Goal: Task Accomplishment & Management: Complete application form

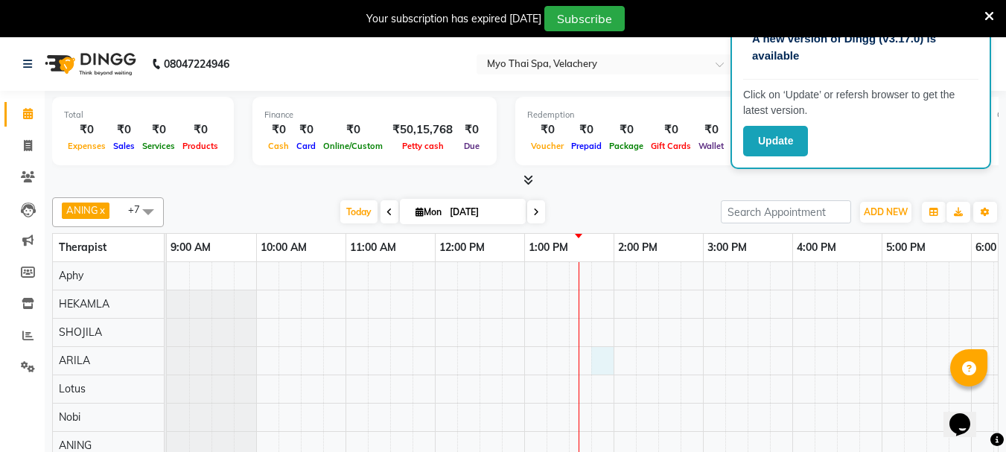
click at [600, 361] on div at bounding box center [837, 375] width 1341 height 226
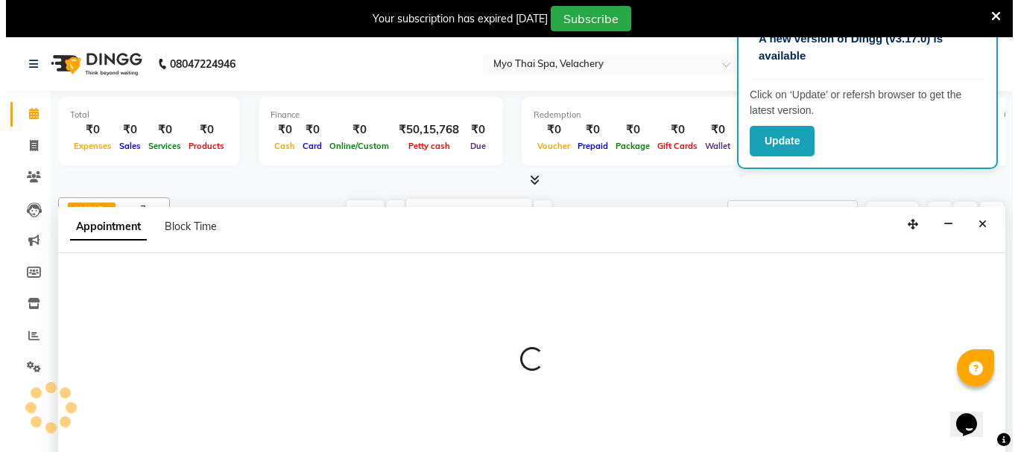
scroll to position [37, 0]
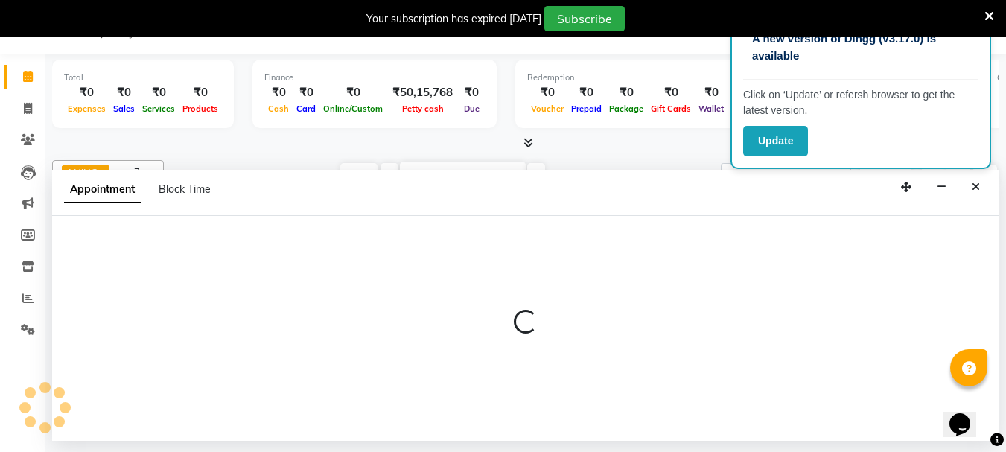
select select "37462"
select select "825"
select select "tentative"
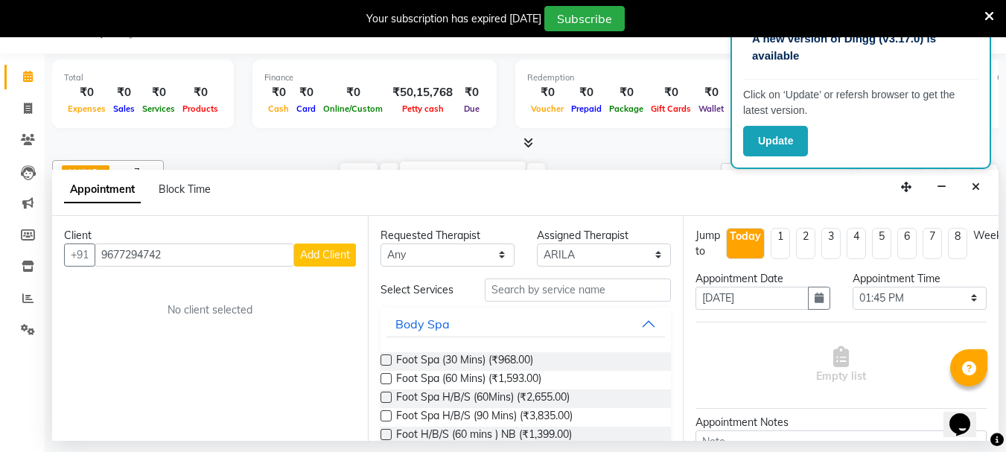
type input "9677294742"
click at [514, 295] on input "text" at bounding box center [578, 290] width 186 height 23
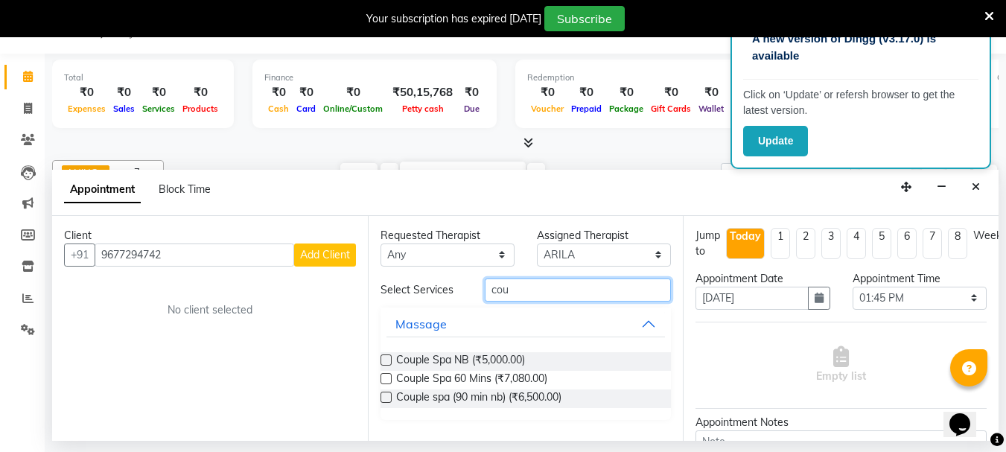
type input "cou"
click at [392, 359] on div "Couple Spa NB (₹5,000.00)" at bounding box center [526, 361] width 291 height 19
click at [383, 359] on label at bounding box center [386, 360] width 11 height 11
click at [383, 359] on input "checkbox" at bounding box center [386, 362] width 10 height 10
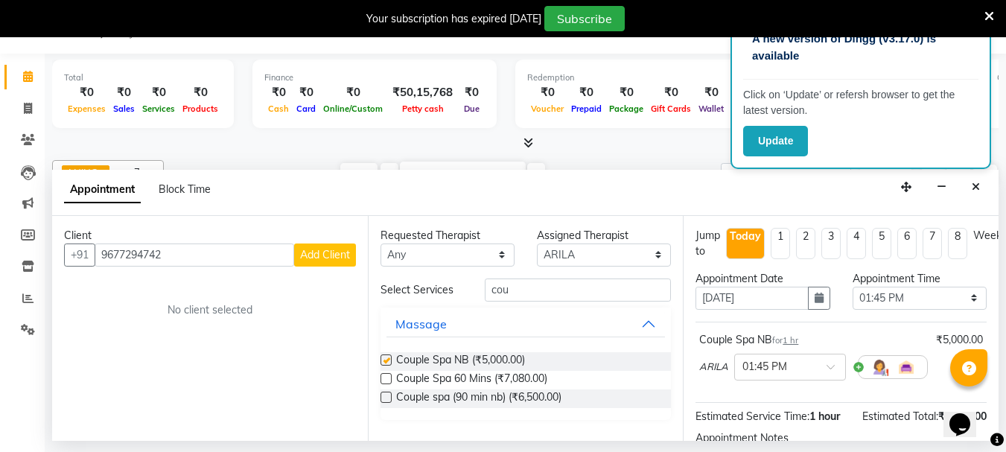
checkbox input "false"
click at [323, 255] on span "Add Client" at bounding box center [325, 254] width 50 height 13
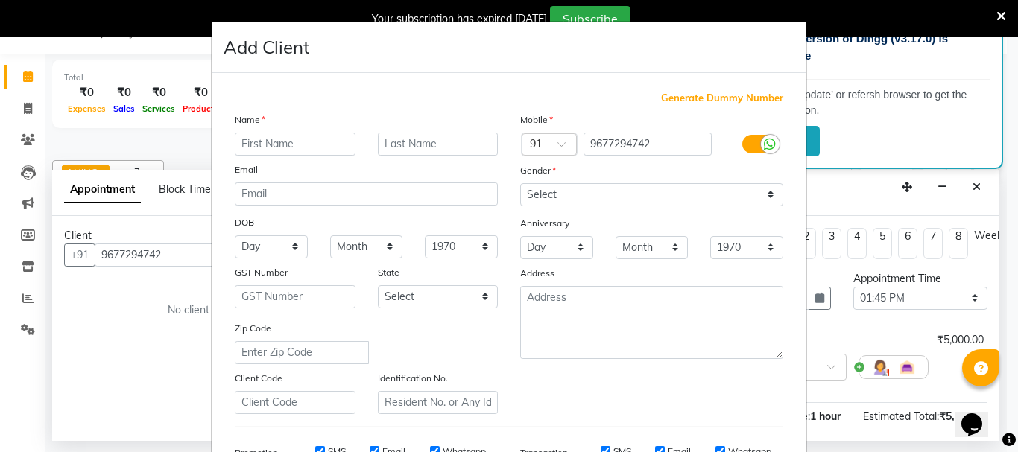
click at [276, 147] on input "text" at bounding box center [295, 144] width 121 height 23
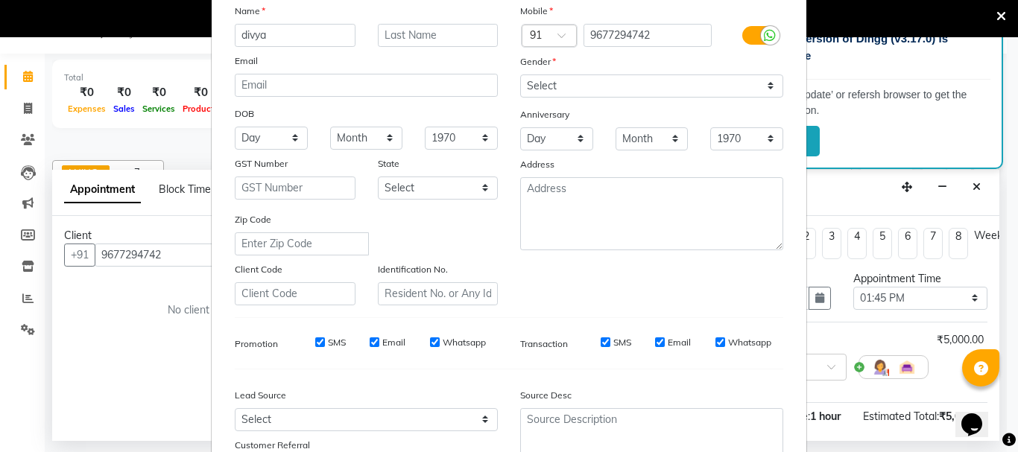
scroll to position [149, 0]
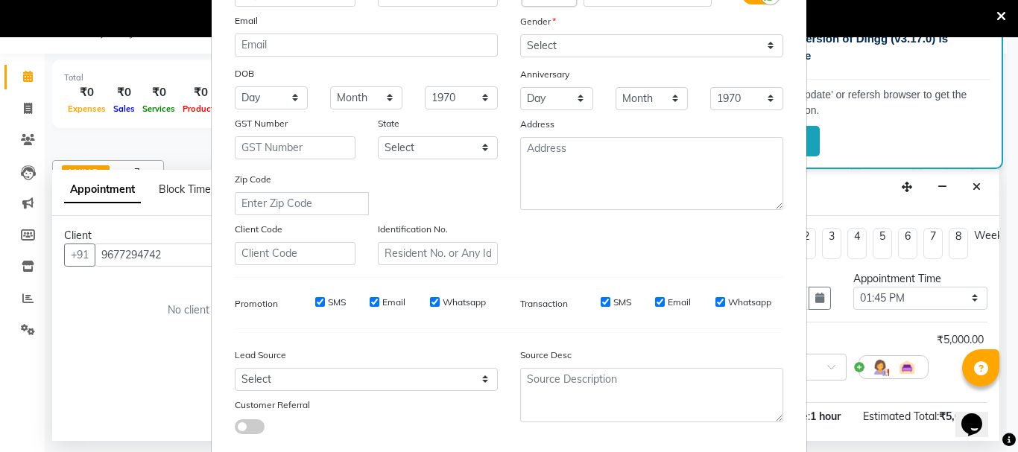
type input "divya"
click at [545, 44] on select "Select [DEMOGRAPHIC_DATA] [DEMOGRAPHIC_DATA] Other Prefer Not To Say" at bounding box center [651, 45] width 263 height 23
select select "[DEMOGRAPHIC_DATA]"
click at [520, 34] on select "Select [DEMOGRAPHIC_DATA] [DEMOGRAPHIC_DATA] Other Prefer Not To Say" at bounding box center [651, 45] width 263 height 23
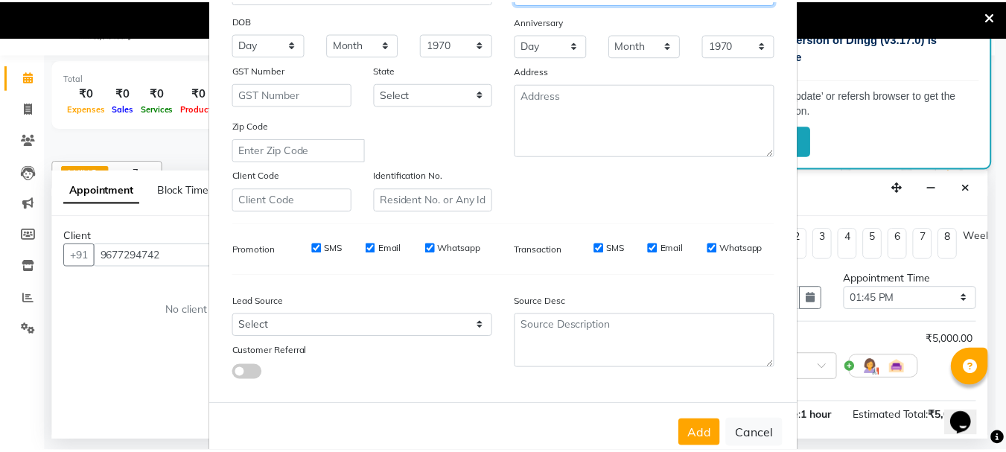
scroll to position [235, 0]
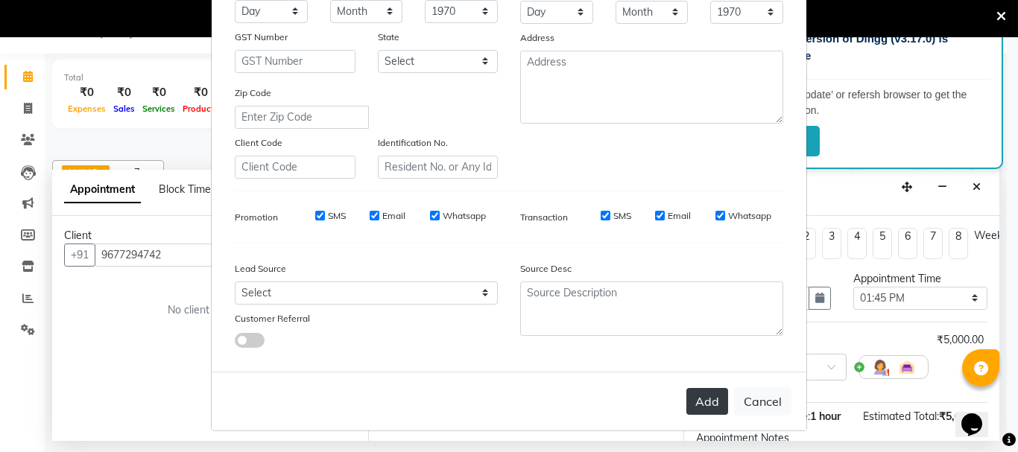
click at [702, 394] on button "Add" at bounding box center [707, 401] width 42 height 27
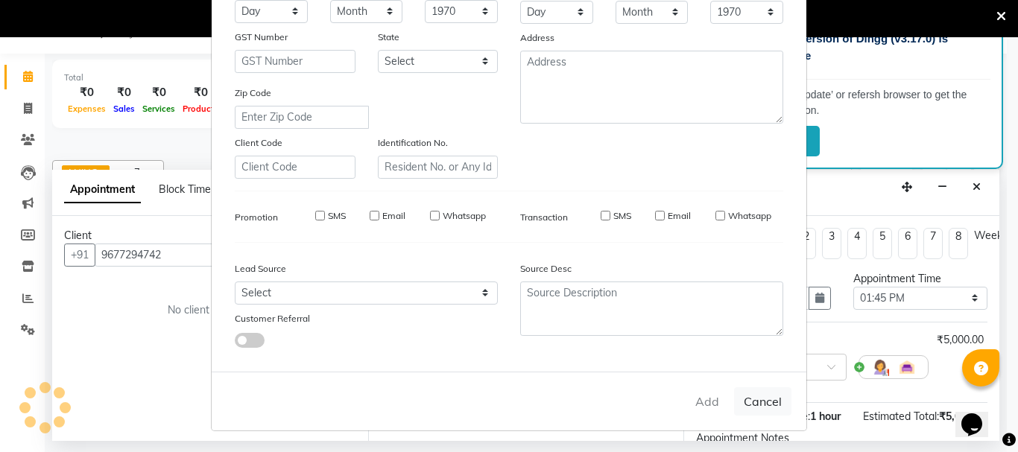
select select
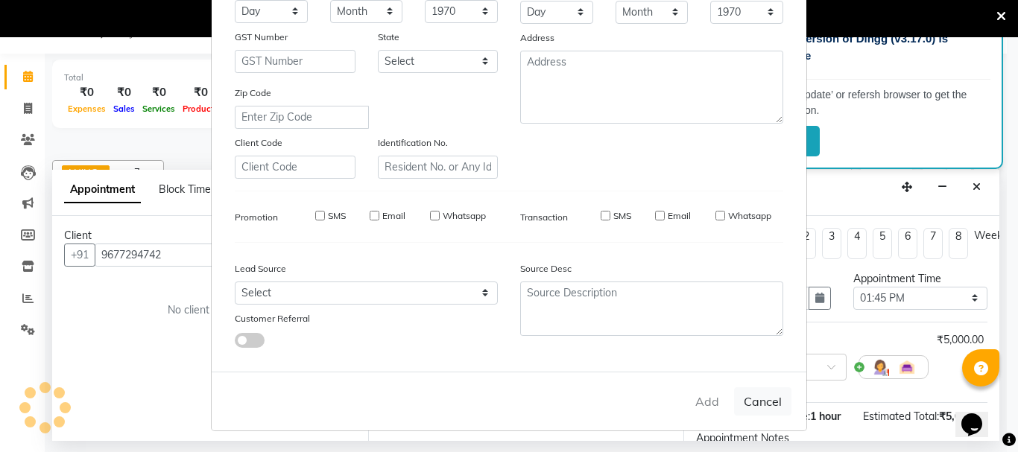
select select
checkbox input "false"
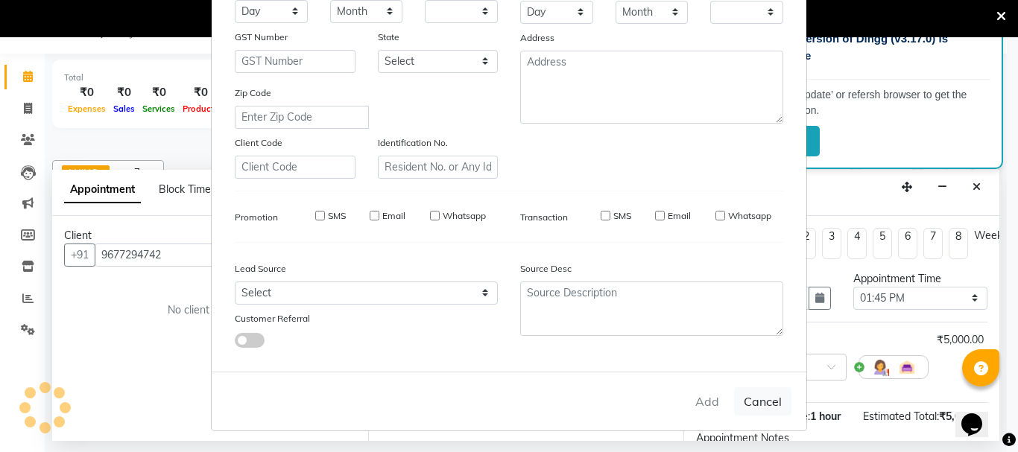
checkbox input "false"
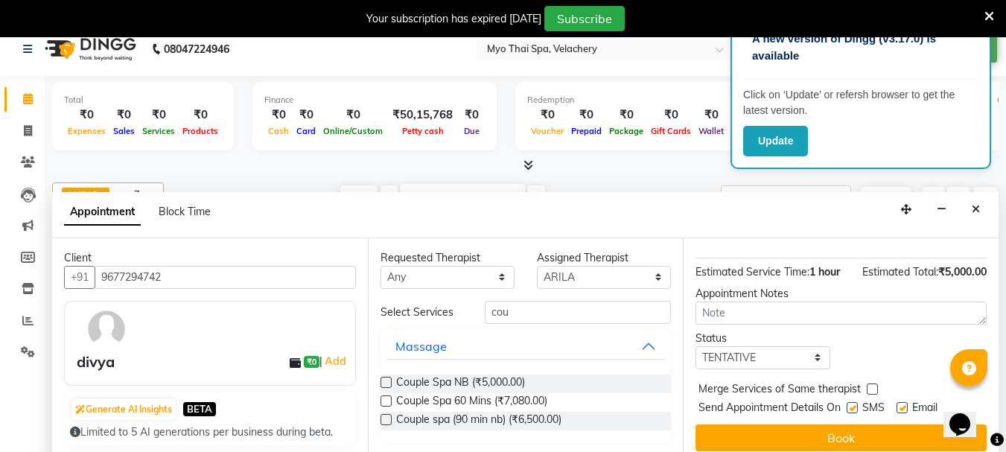
scroll to position [37, 0]
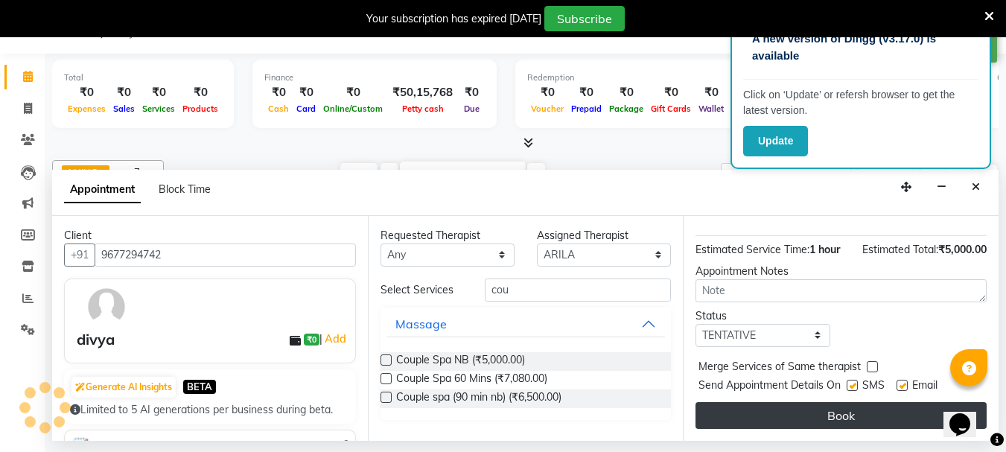
click at [849, 402] on button "Book" at bounding box center [841, 415] width 291 height 27
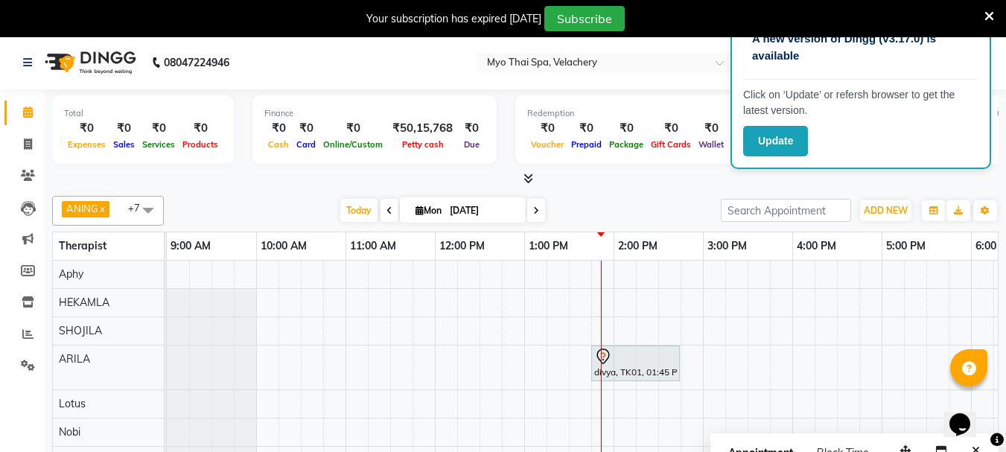
scroll to position [0, 0]
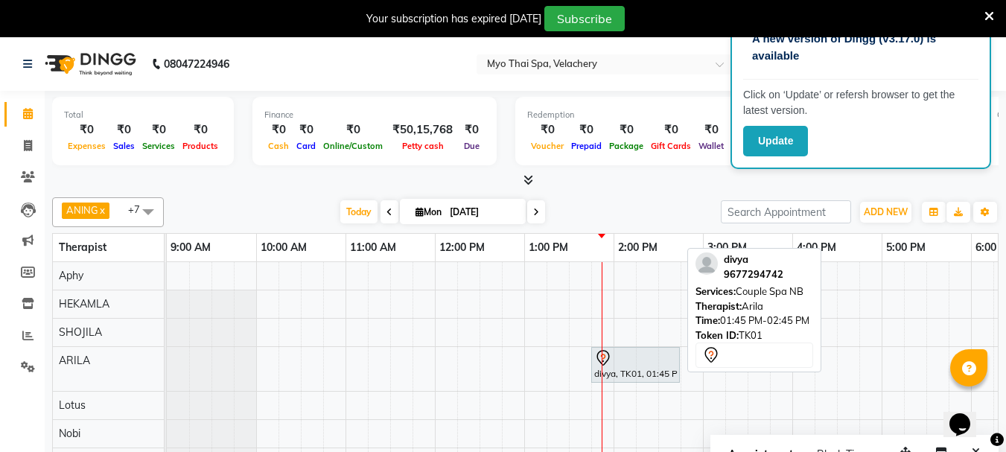
click at [621, 364] on div at bounding box center [635, 358] width 83 height 18
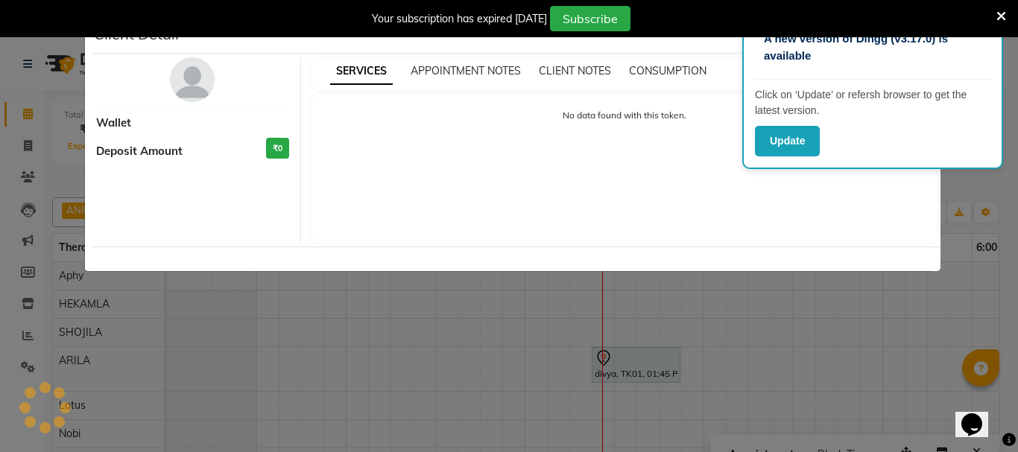
select select "7"
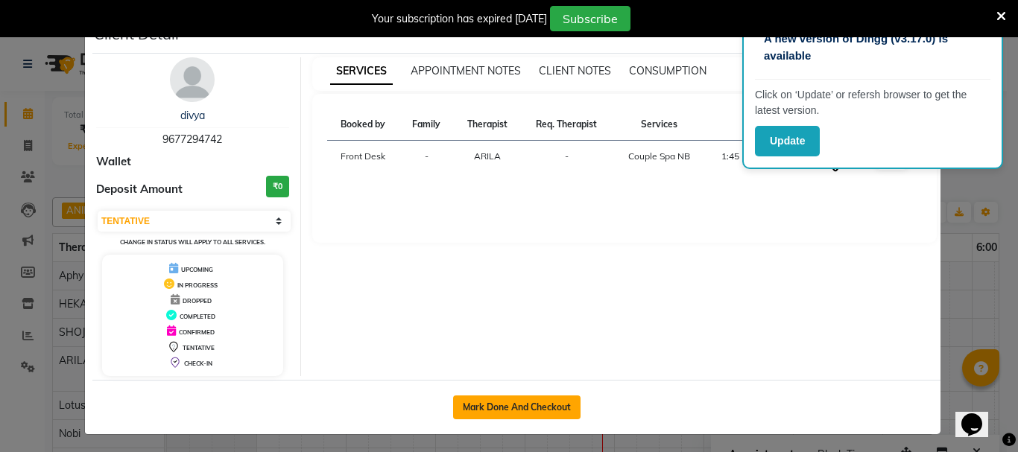
drag, startPoint x: 499, startPoint y: 407, endPoint x: 490, endPoint y: 399, distance: 12.1
click at [500, 407] on button "Mark Done And Checkout" at bounding box center [516, 408] width 127 height 24
select select "service"
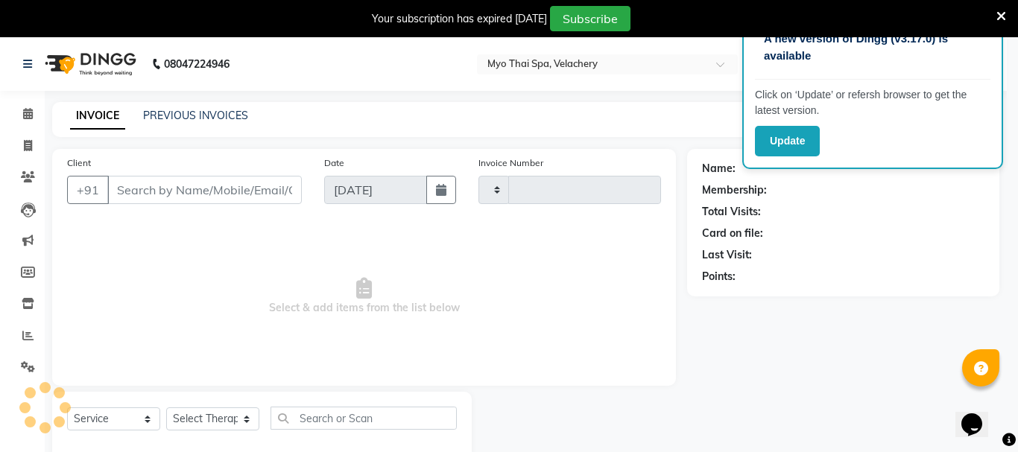
type input "1572"
select select "5554"
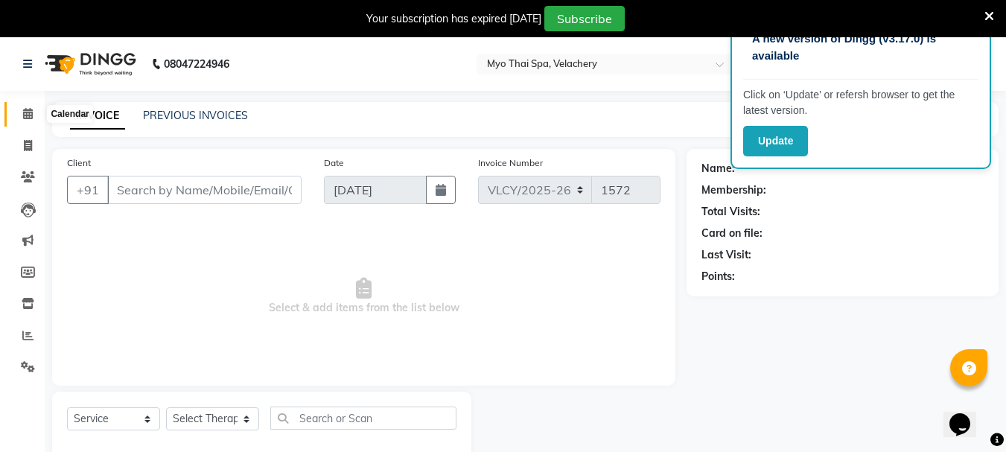
click at [28, 111] on icon at bounding box center [28, 113] width 10 height 11
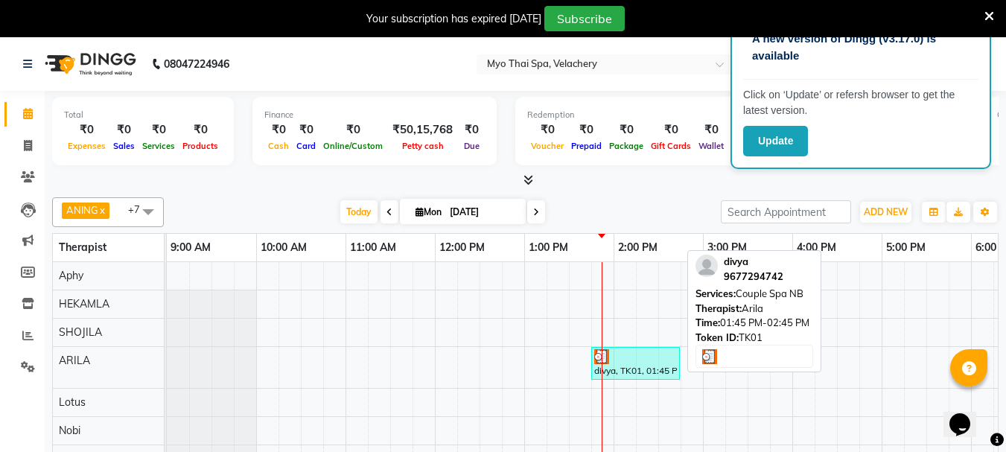
click at [634, 364] on div "divya, TK01, 01:45 PM-02:45 PM, Couple Spa NB" at bounding box center [636, 363] width 86 height 28
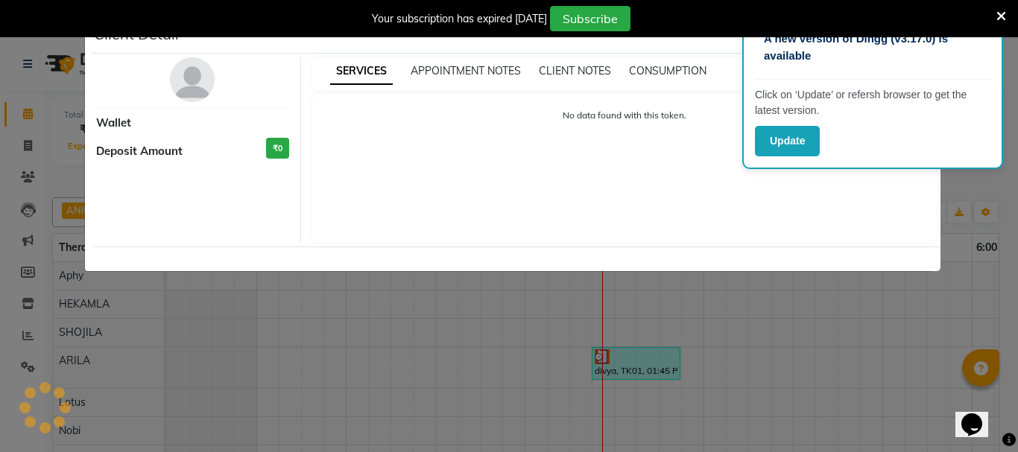
select select "3"
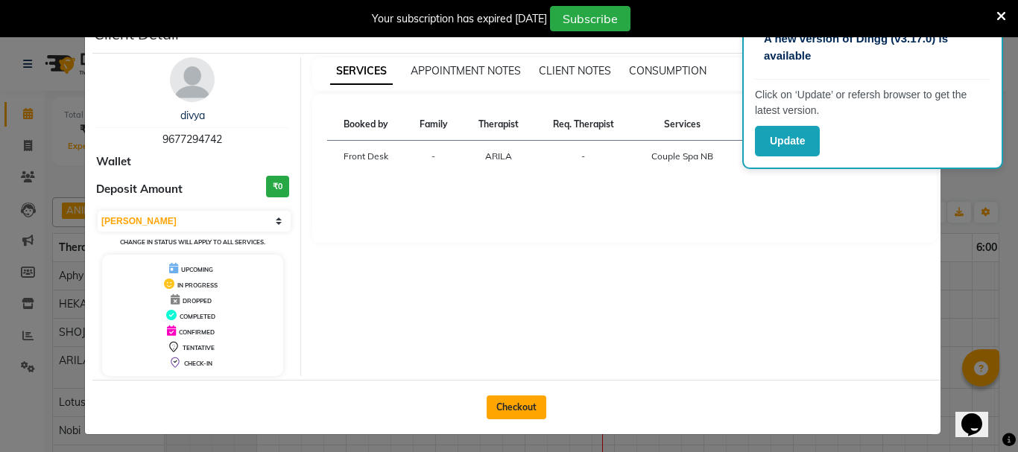
click at [520, 406] on button "Checkout" at bounding box center [516, 408] width 60 height 24
select select "service"
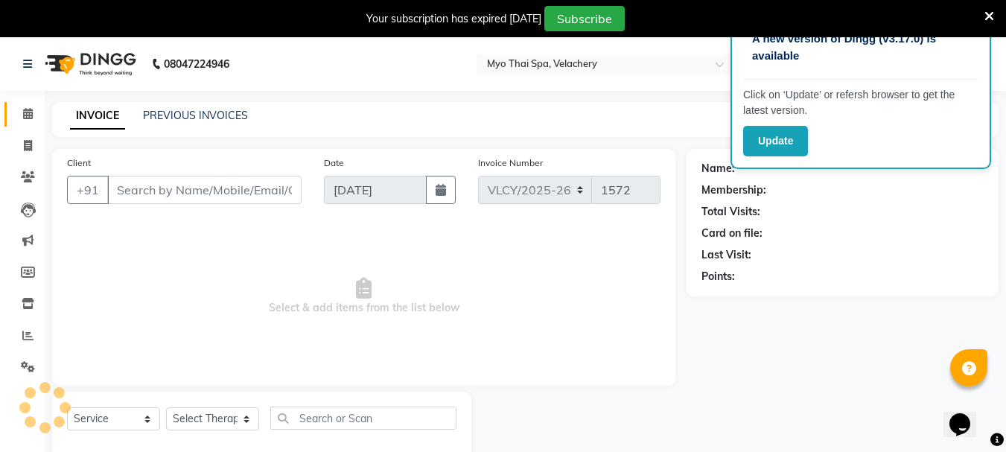
type input "9677294742"
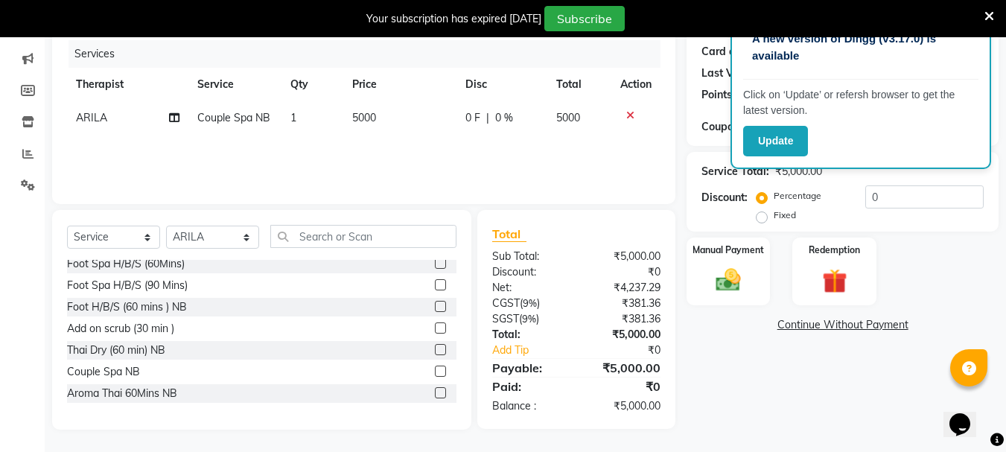
scroll to position [74, 0]
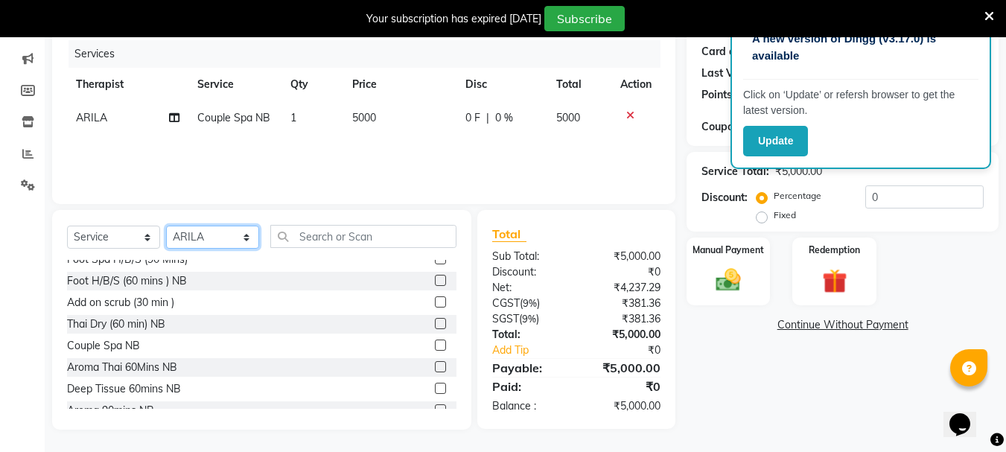
click at [250, 240] on select "Select Therapist ANING Aphy ARILA AYIN CHONCHON Front Desk HEKAMLA Lotus Nobi S…" at bounding box center [212, 237] width 93 height 23
select select "84844"
click at [166, 226] on select "Select Therapist ANING Aphy ARILA AYIN CHONCHON Front Desk HEKAMLA Lotus Nobi S…" at bounding box center [212, 237] width 93 height 23
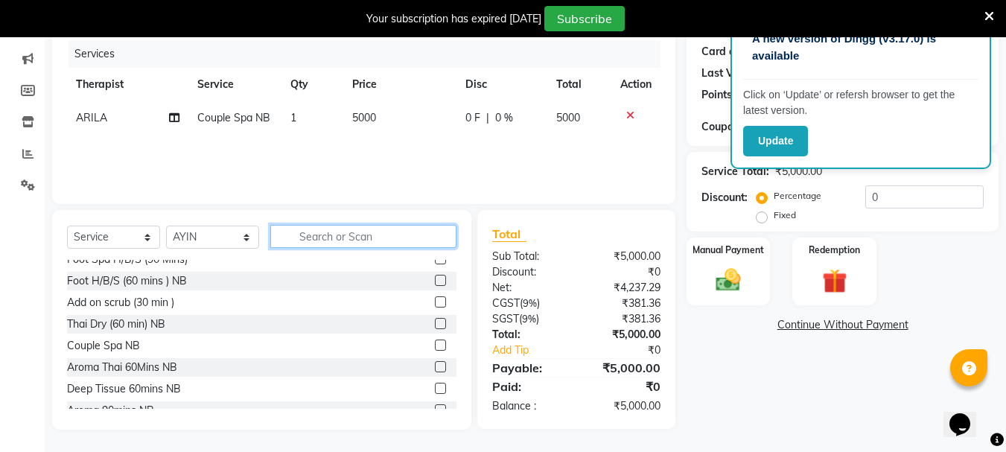
click at [335, 236] on input "text" at bounding box center [363, 236] width 186 height 23
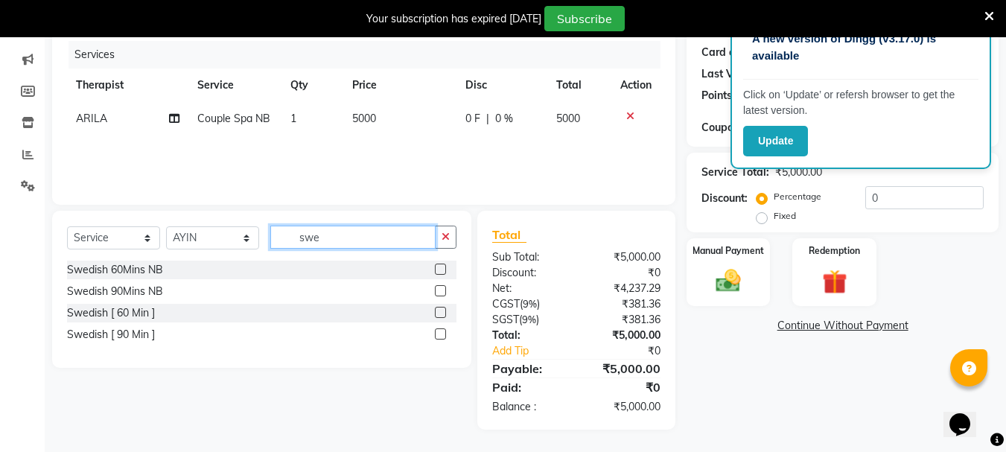
type input "swe"
click at [442, 289] on label at bounding box center [440, 290] width 11 height 11
click at [442, 289] on input "checkbox" at bounding box center [440, 292] width 10 height 10
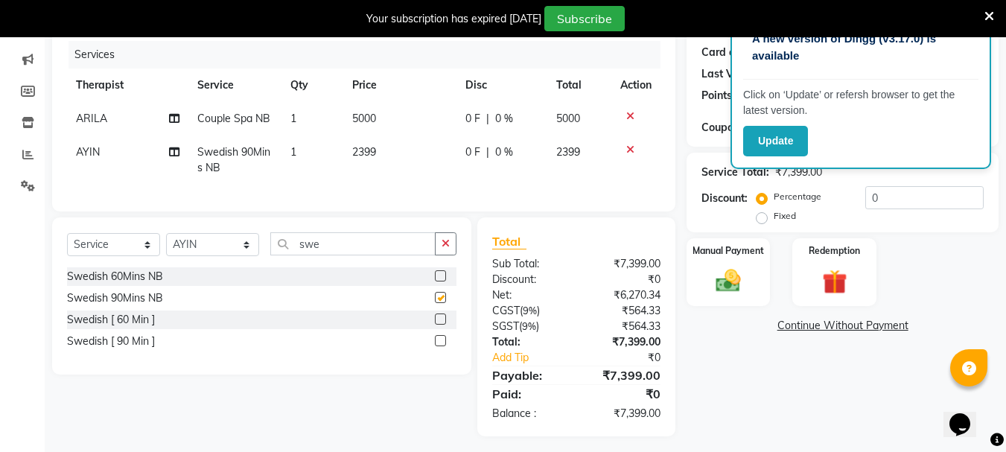
checkbox input "false"
click at [226, 122] on span "Couple Spa NB" at bounding box center [233, 118] width 73 height 13
select select "37462"
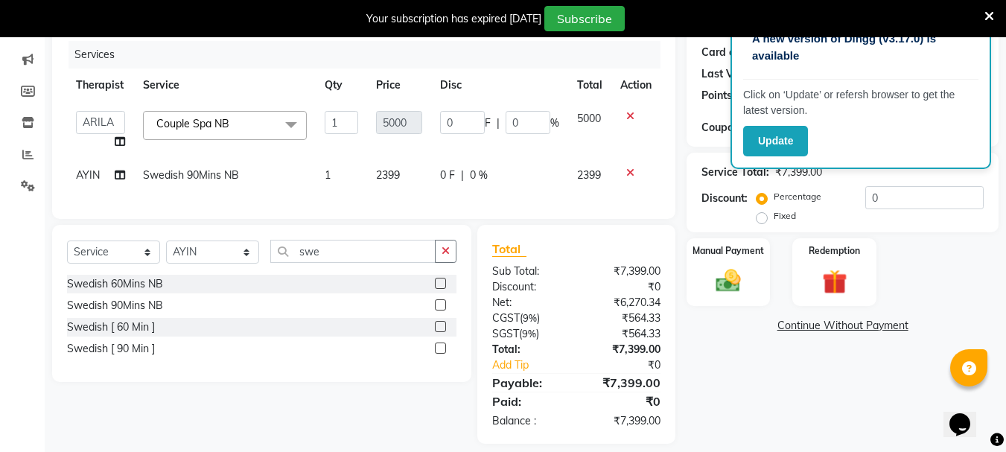
click at [267, 126] on span "Couple Spa NB x" at bounding box center [225, 125] width 164 height 29
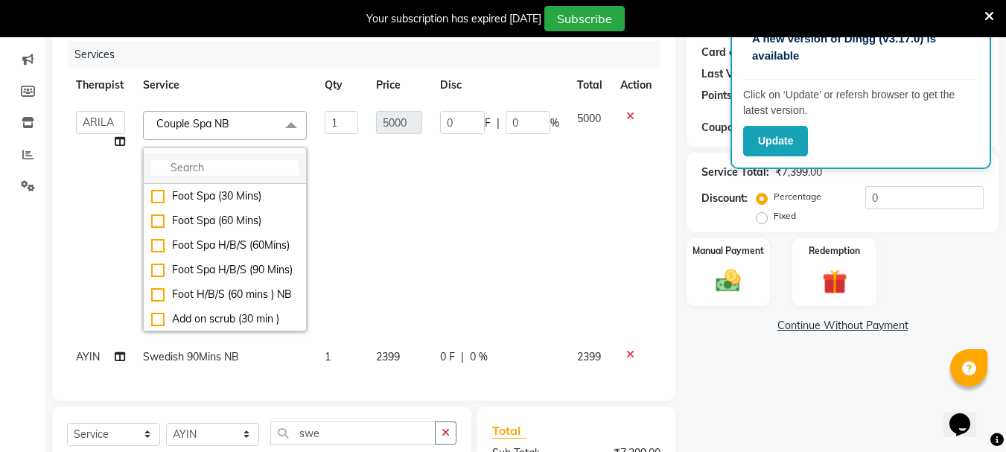
click at [227, 170] on input "multiselect-search" at bounding box center [225, 168] width 148 height 16
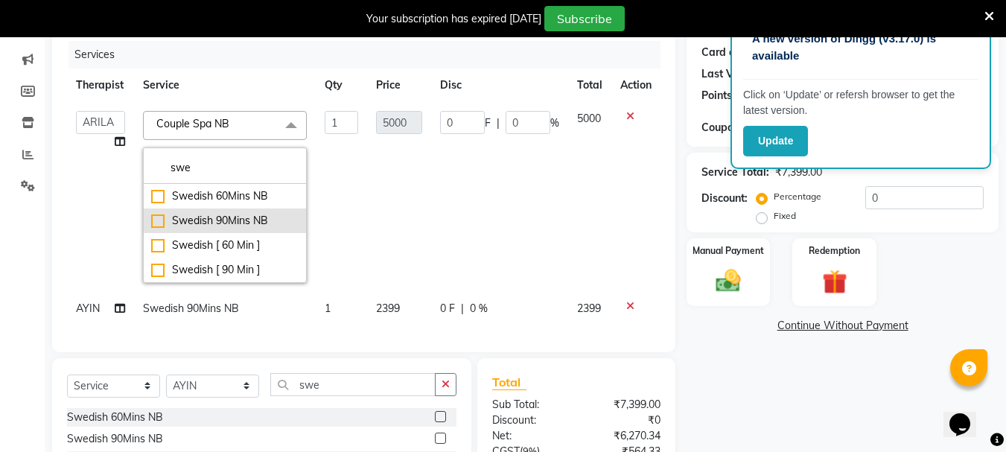
type input "swe"
click at [155, 220] on div "Swedish 90Mins NB" at bounding box center [225, 221] width 148 height 16
checkbox input "true"
type input "2399"
click at [678, 270] on div "Manual Payment Redemption" at bounding box center [843, 272] width 334 height 68
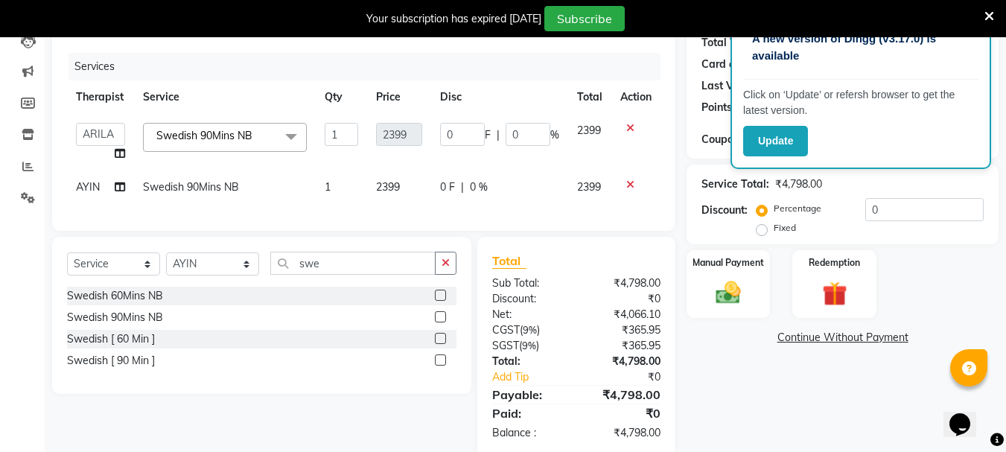
scroll to position [206, 0]
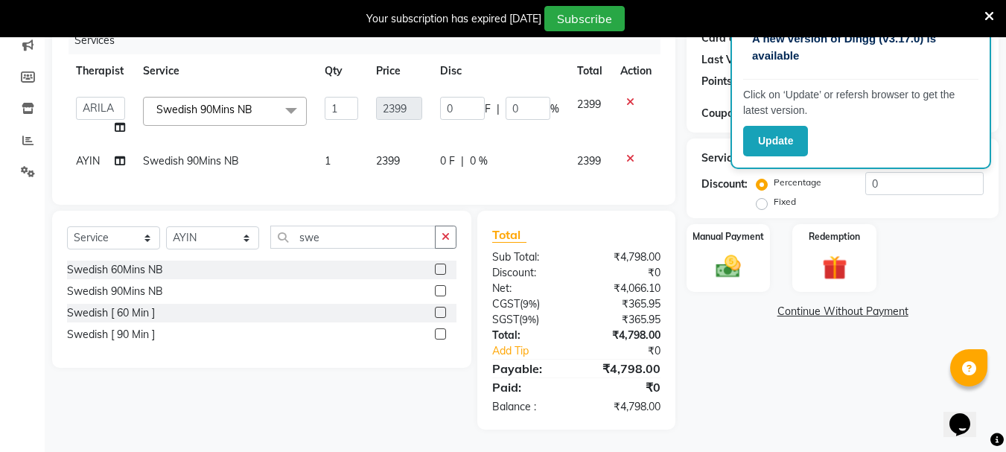
click at [286, 100] on span at bounding box center [291, 111] width 30 height 28
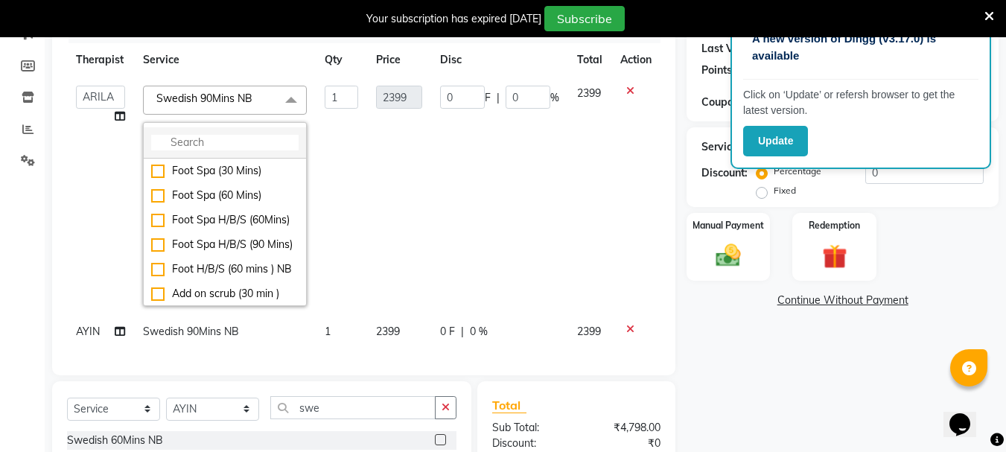
click at [187, 139] on input "multiselect-search" at bounding box center [225, 143] width 148 height 16
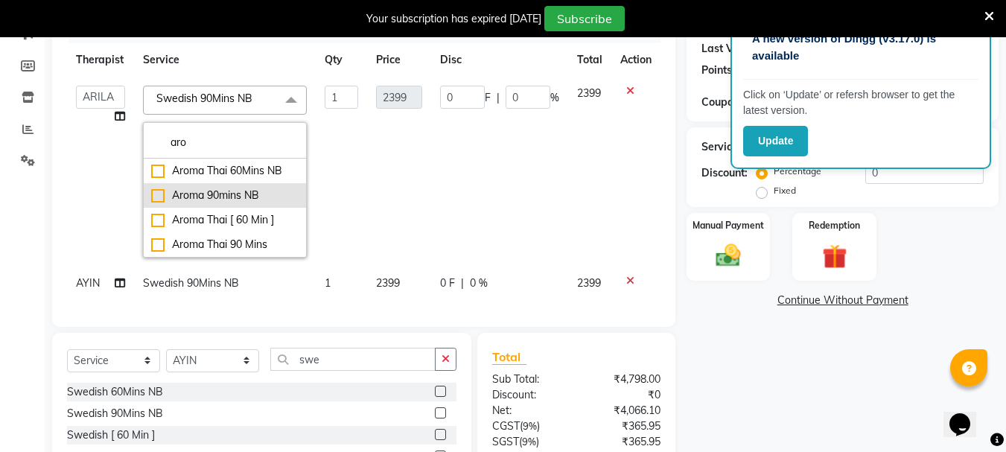
type input "aro"
click at [155, 197] on div "Aroma 90mins NB" at bounding box center [225, 196] width 148 height 16
type input "2299"
checkbox input "true"
click at [677, 190] on div "Client [PHONE_NUMBER] Date [DATE] Invoice Number VLCY/2025-26 V/2025 V/[PHONE_N…" at bounding box center [364, 247] width 646 height 609
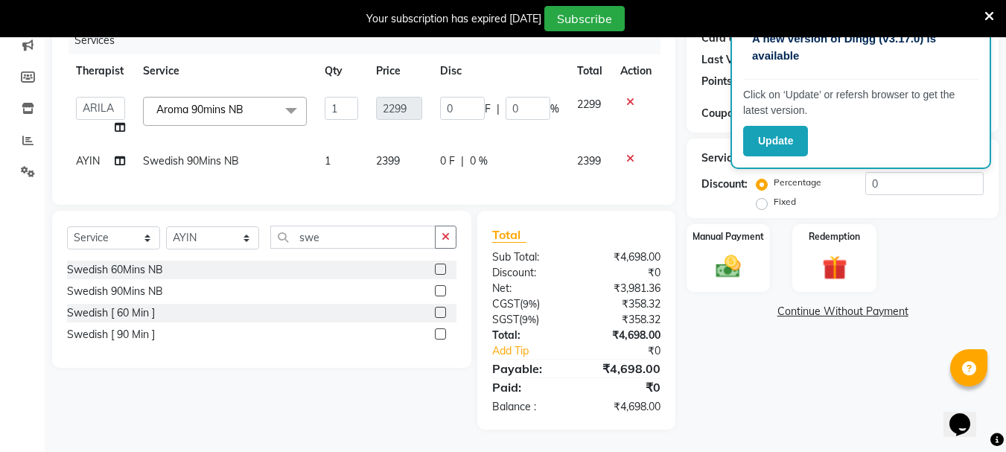
click at [250, 147] on td "Swedish 90Mins NB" at bounding box center [225, 162] width 182 height 34
select select "84844"
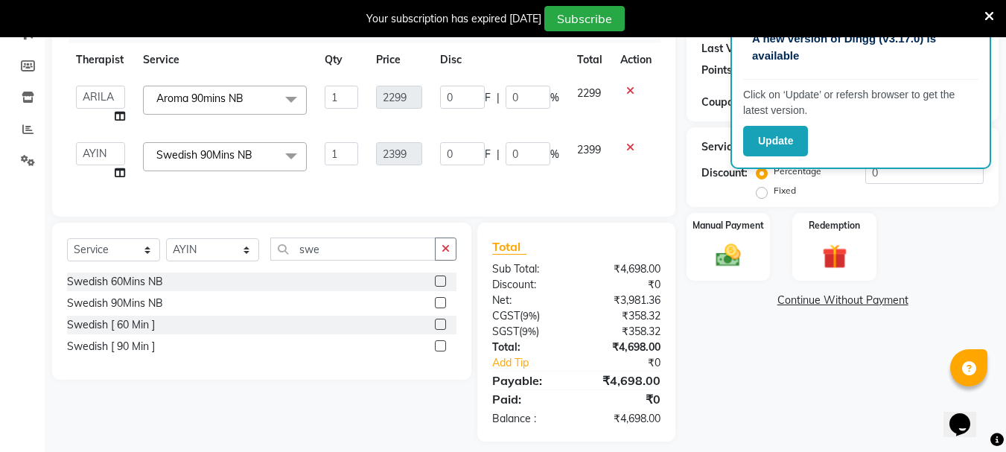
click at [291, 157] on span at bounding box center [291, 156] width 30 height 28
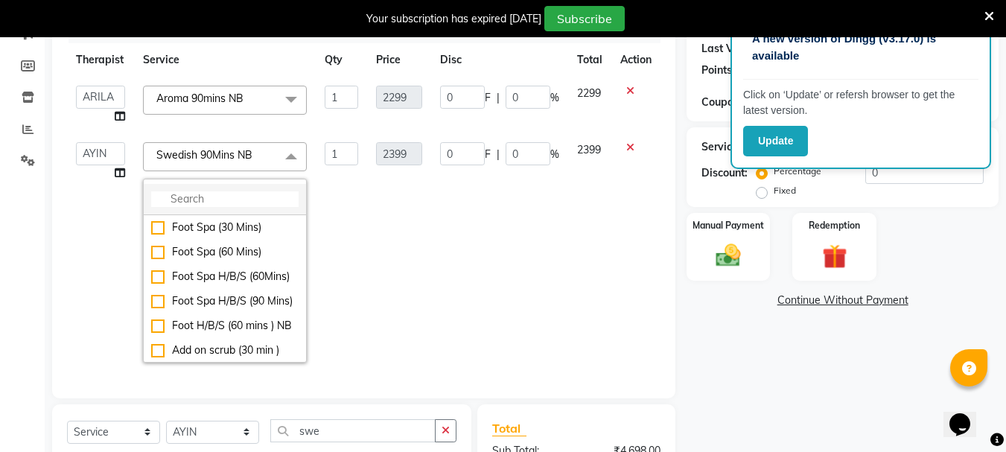
click at [231, 196] on input "multiselect-search" at bounding box center [225, 199] width 148 height 16
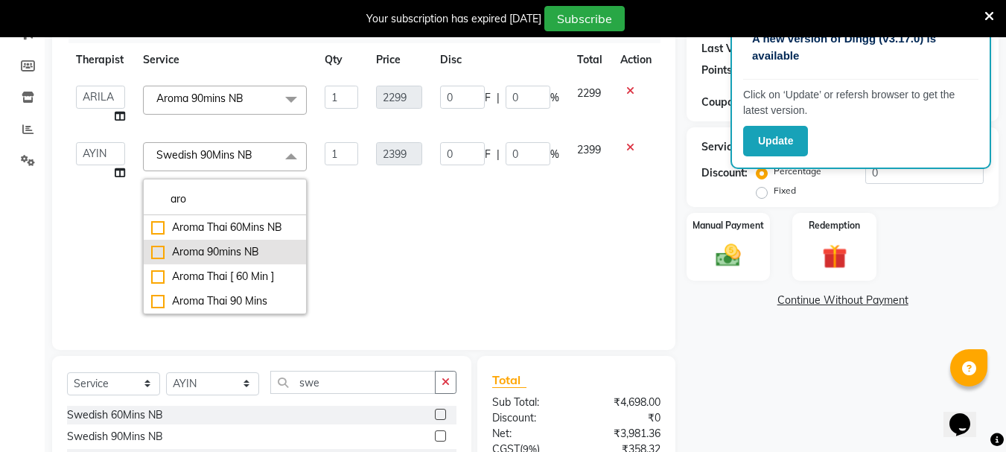
type input "aro"
click at [156, 250] on div "Aroma 90mins NB" at bounding box center [225, 252] width 148 height 16
checkbox input "true"
type input "2299"
click at [680, 263] on div "Manual Payment Redemption" at bounding box center [843, 247] width 334 height 68
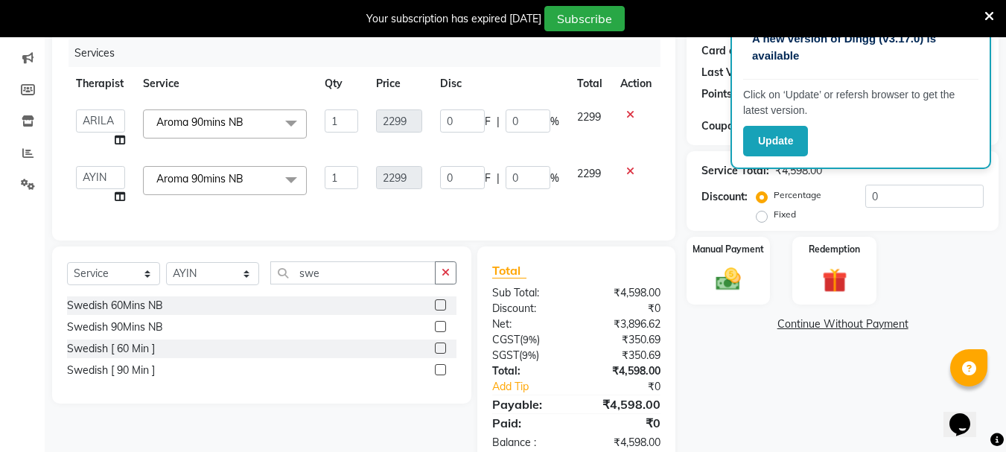
scroll to position [155, 0]
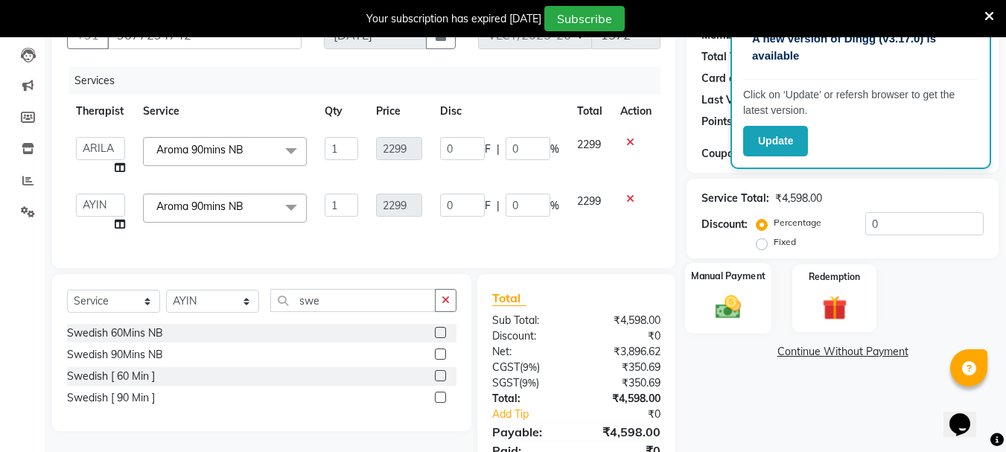
click at [723, 284] on div "Manual Payment" at bounding box center [728, 298] width 87 height 71
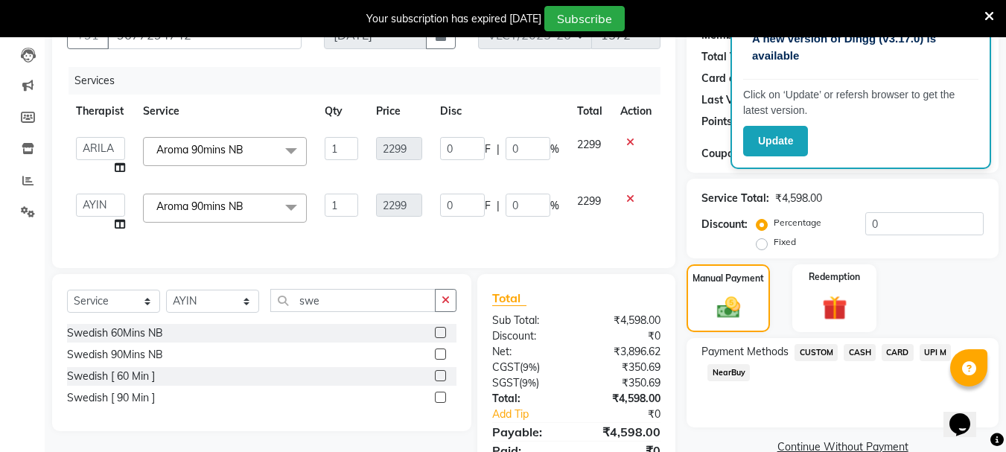
click at [901, 351] on span "CARD" at bounding box center [898, 352] width 32 height 17
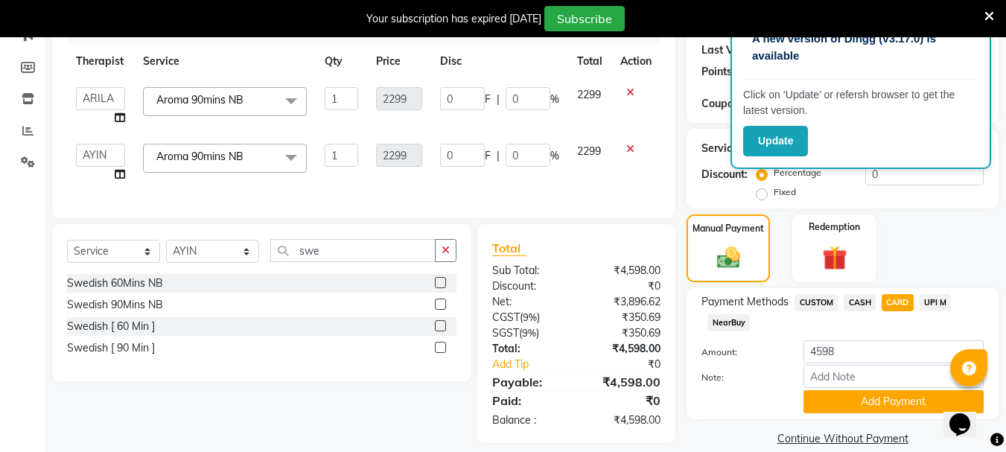
scroll to position [229, 0]
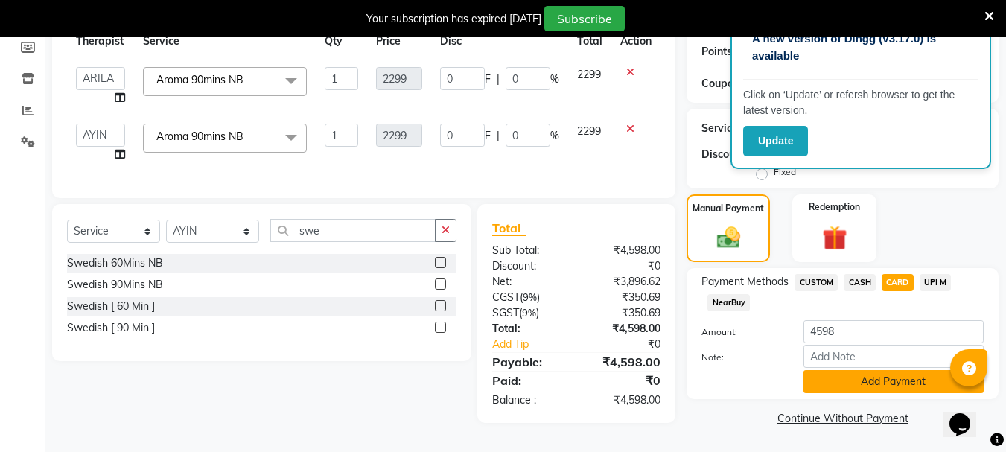
click at [890, 372] on button "Add Payment" at bounding box center [894, 381] width 180 height 23
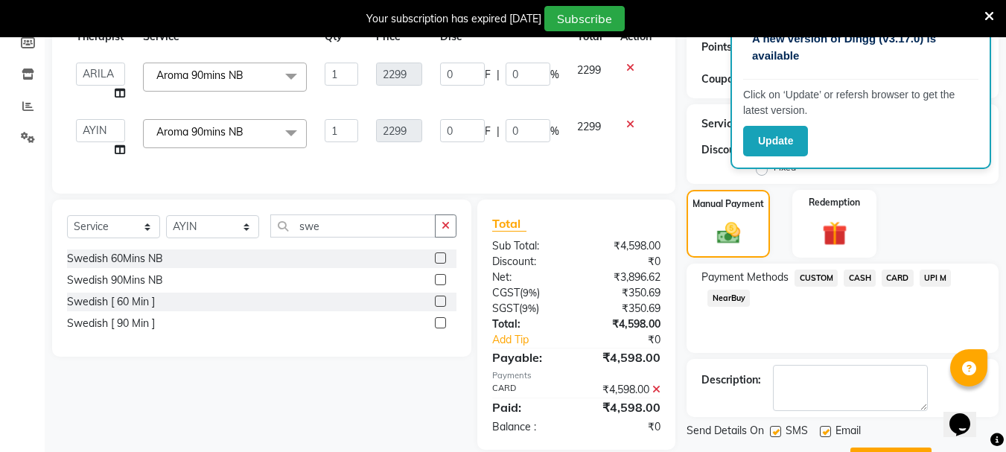
scroll to position [296, 0]
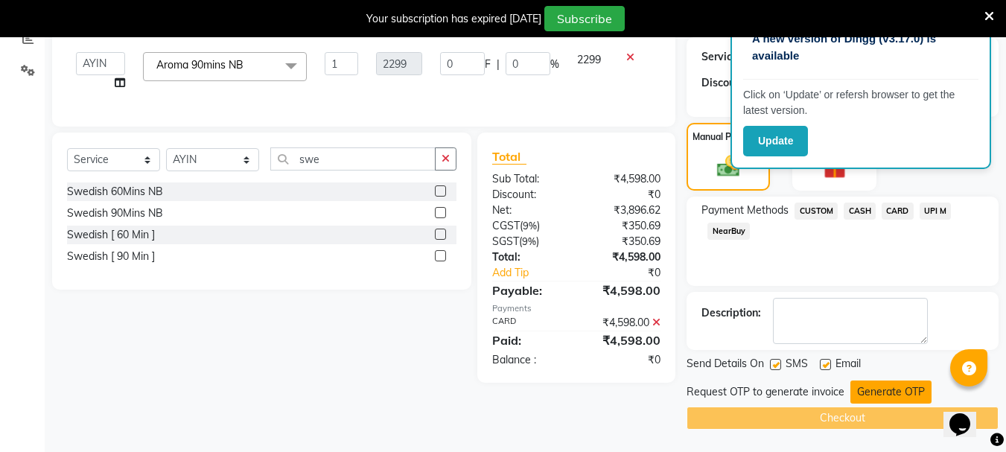
click at [891, 390] on button "Generate OTP" at bounding box center [891, 392] width 81 height 23
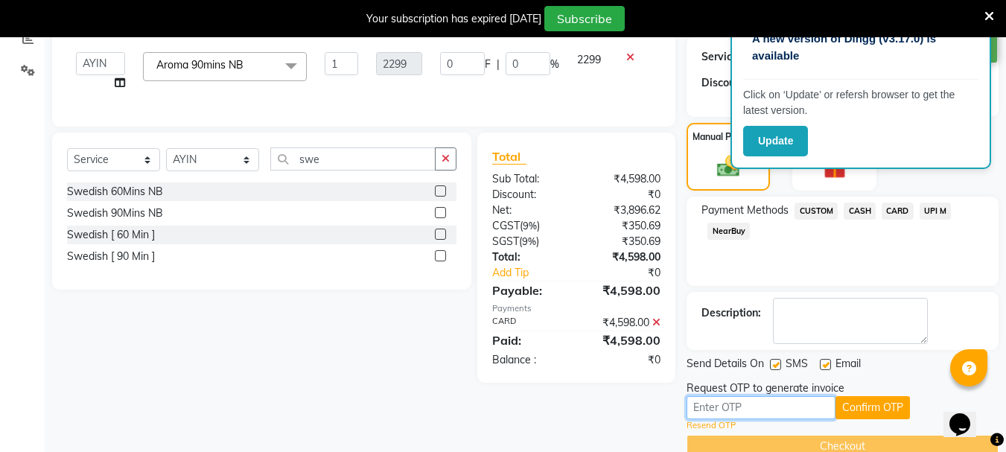
click at [709, 407] on input "text" at bounding box center [761, 407] width 149 height 23
type input "6398"
click at [889, 412] on button "Confirm OTP" at bounding box center [873, 407] width 74 height 23
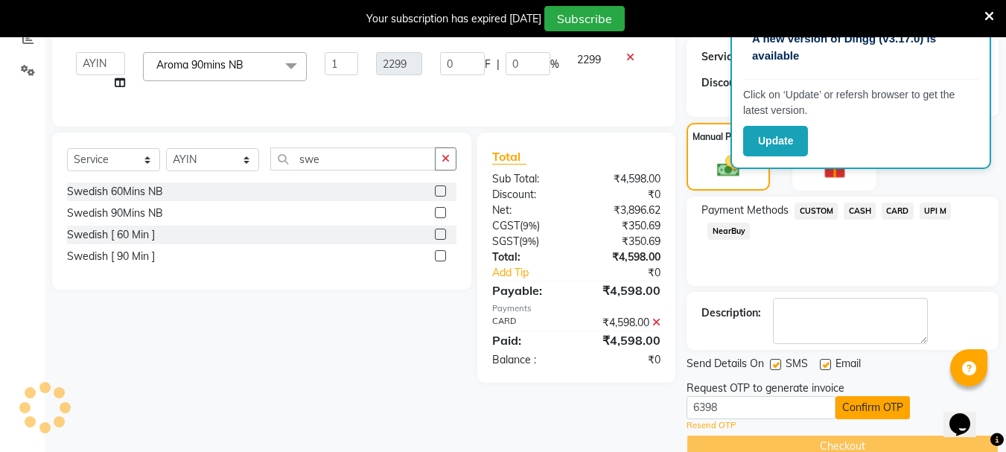
scroll to position [267, 0]
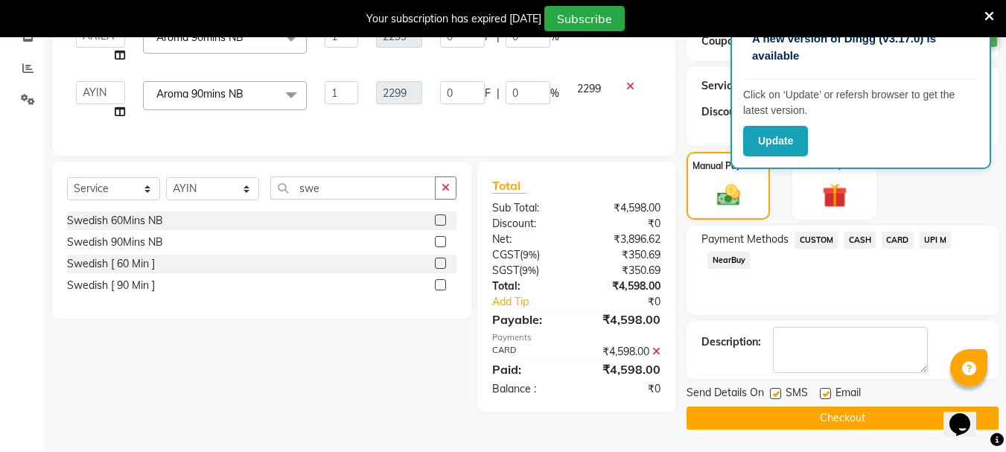
click at [858, 422] on button "Checkout" at bounding box center [843, 418] width 312 height 23
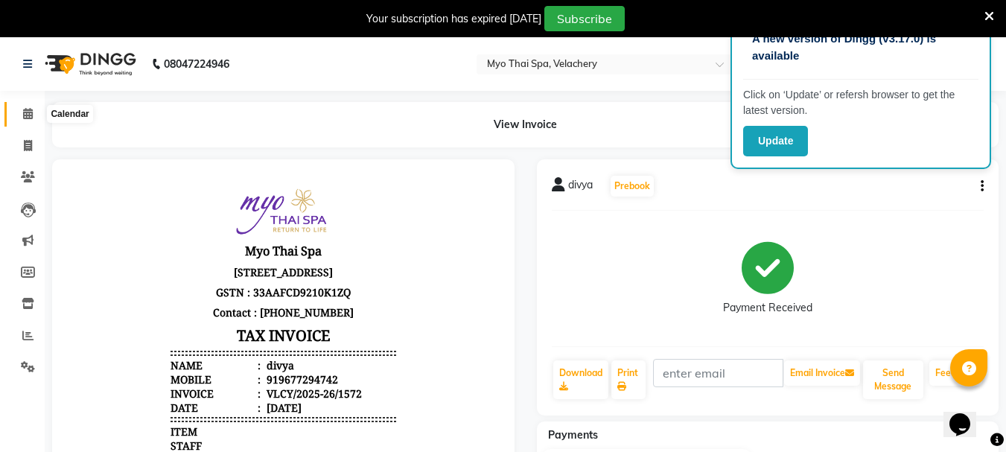
click at [27, 112] on icon at bounding box center [28, 113] width 10 height 11
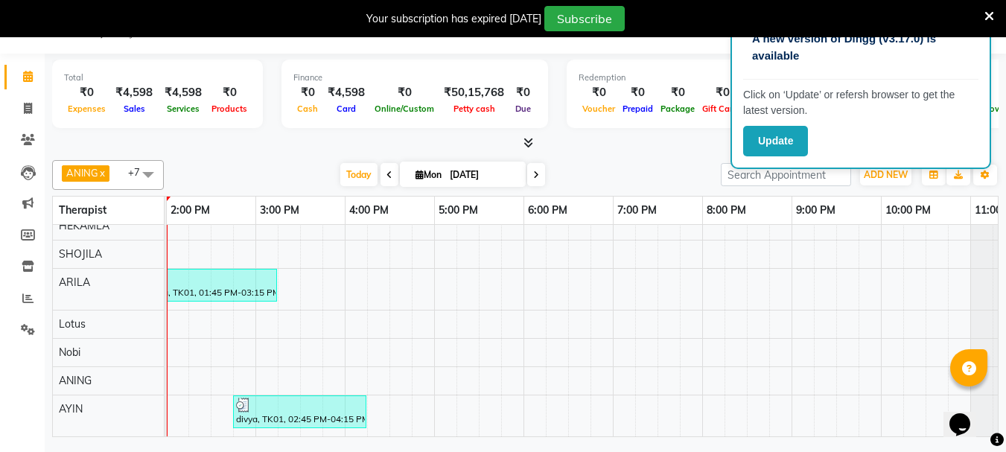
scroll to position [52, 0]
